Goal: Find specific page/section: Find specific page/section

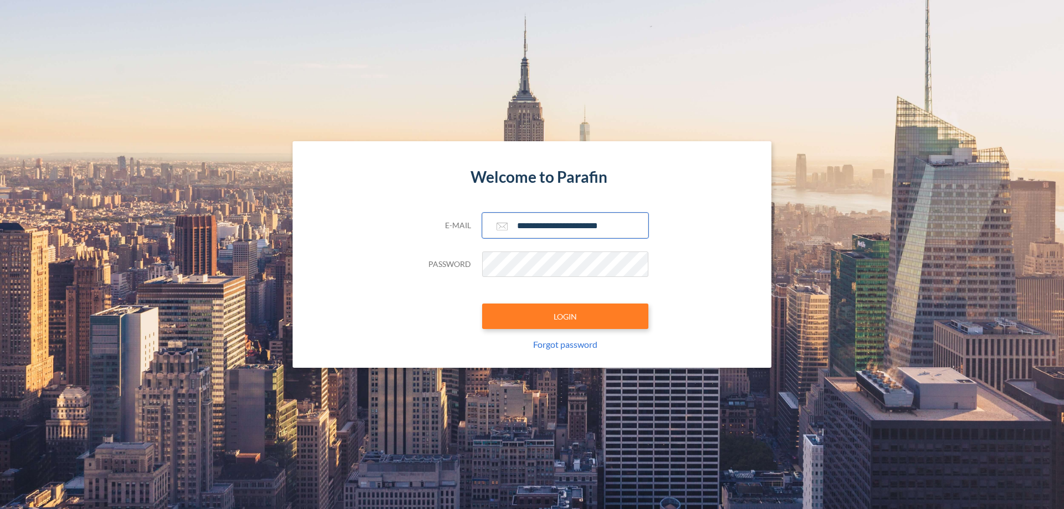
type input "**********"
click at [565, 316] on button "LOGIN" at bounding box center [565, 316] width 166 height 25
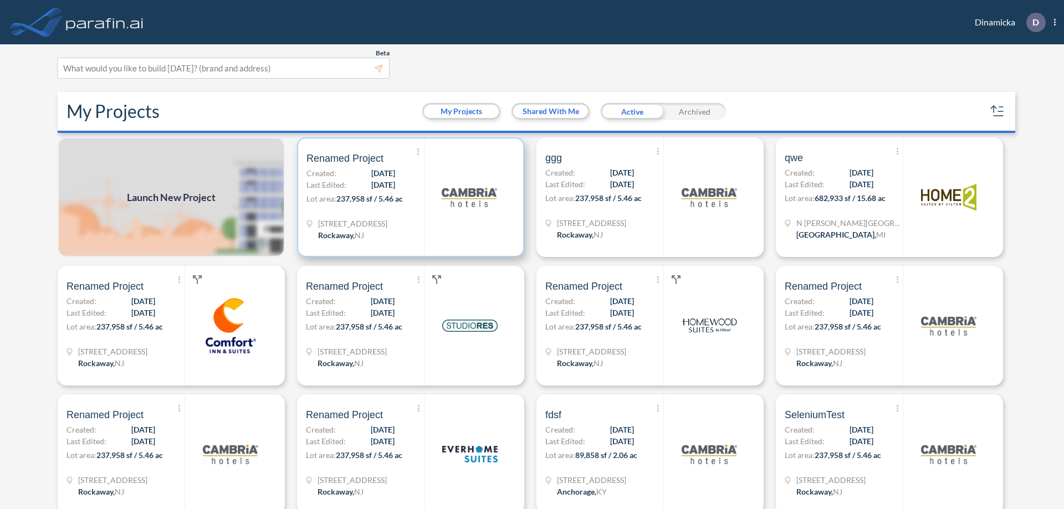
scroll to position [3, 0]
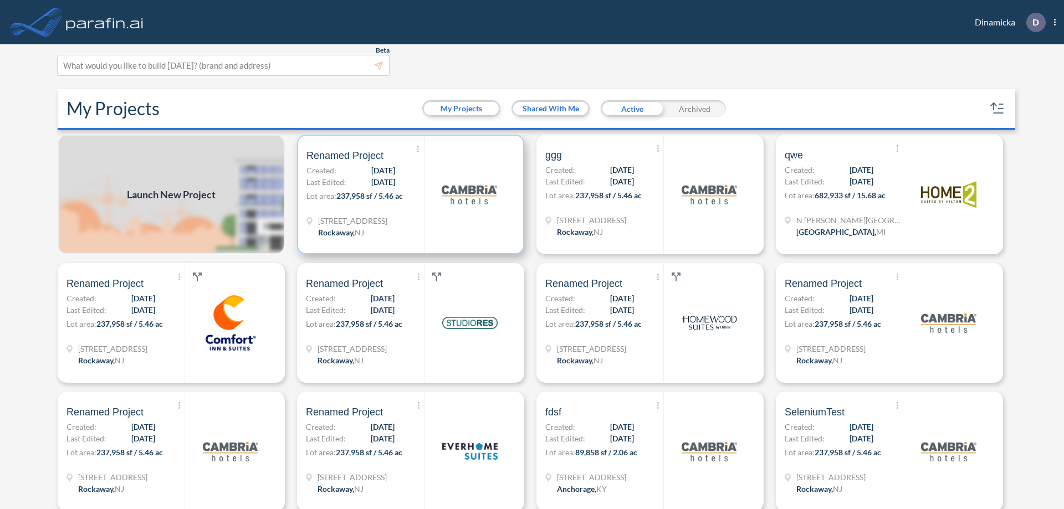
click at [408, 194] on p "Lot area: 237,958 sf / 5.46 ac" at bounding box center [364, 198] width 117 height 16
